Goal: Obtain resource: Obtain resource

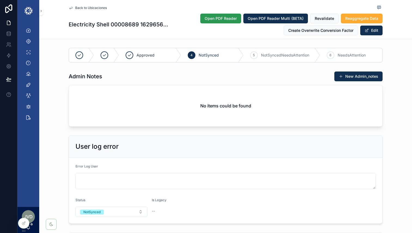
click at [224, 19] on span "Open PDF Reader" at bounding box center [220, 18] width 32 height 5
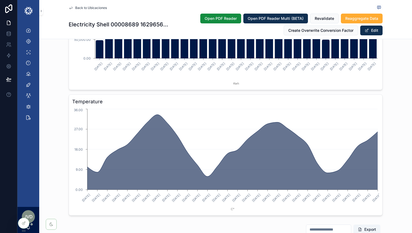
scroll to position [832, 0]
